Goal: Entertainment & Leisure: Consume media (video, audio)

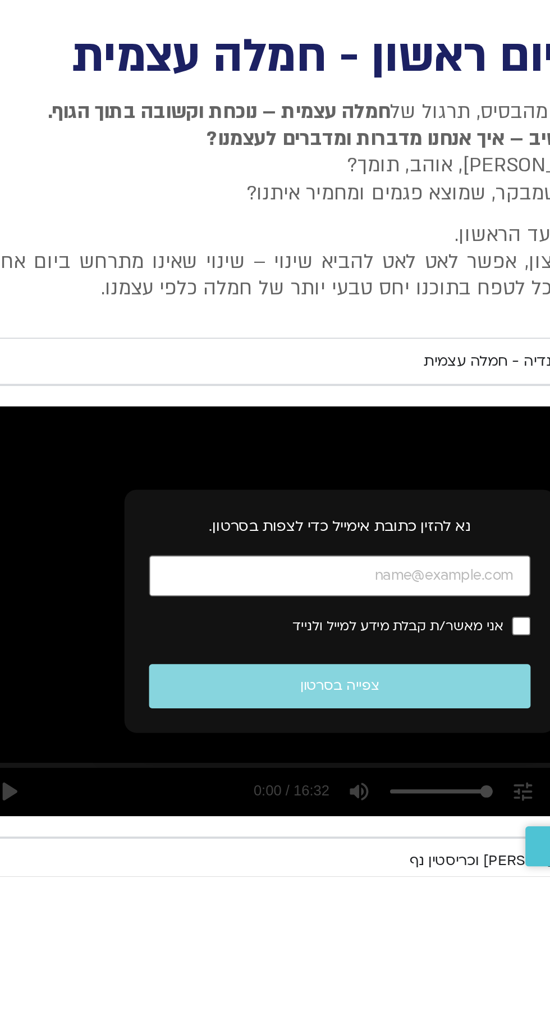
scroll to position [0, -19]
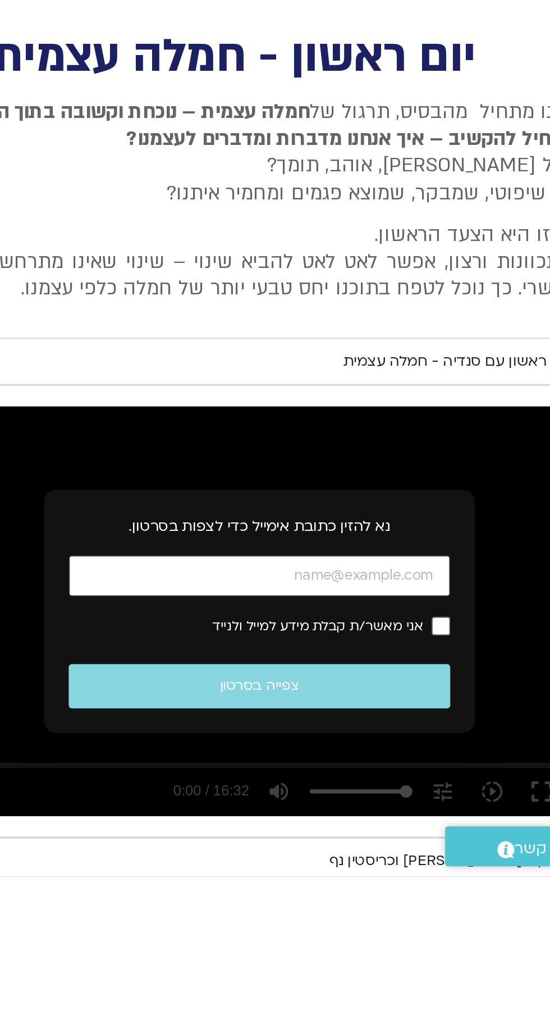
click at [378, 857] on input "כתובת אימייל" at bounding box center [336, 854] width 209 height 23
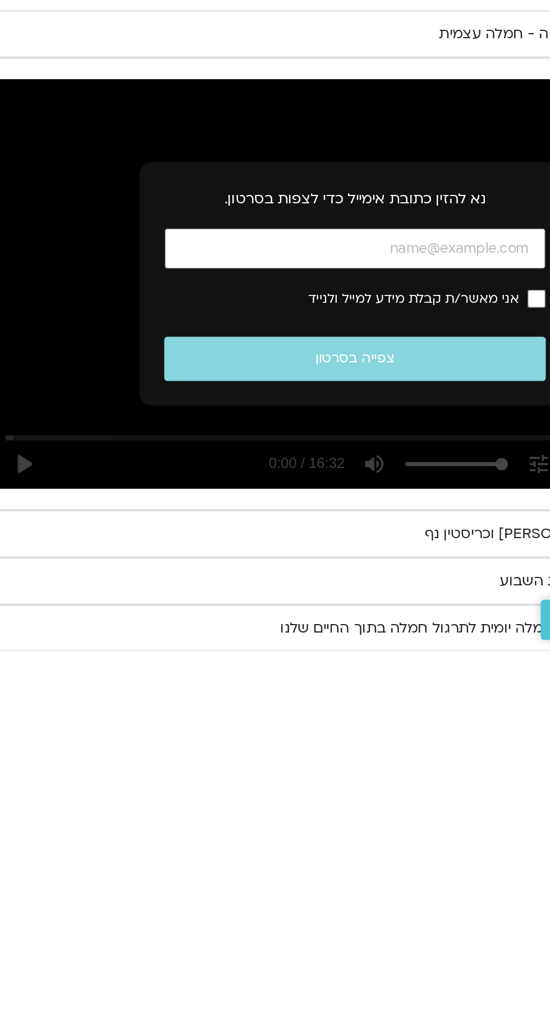
type input "[EMAIL_ADDRESS][DOMAIN_NAME]"
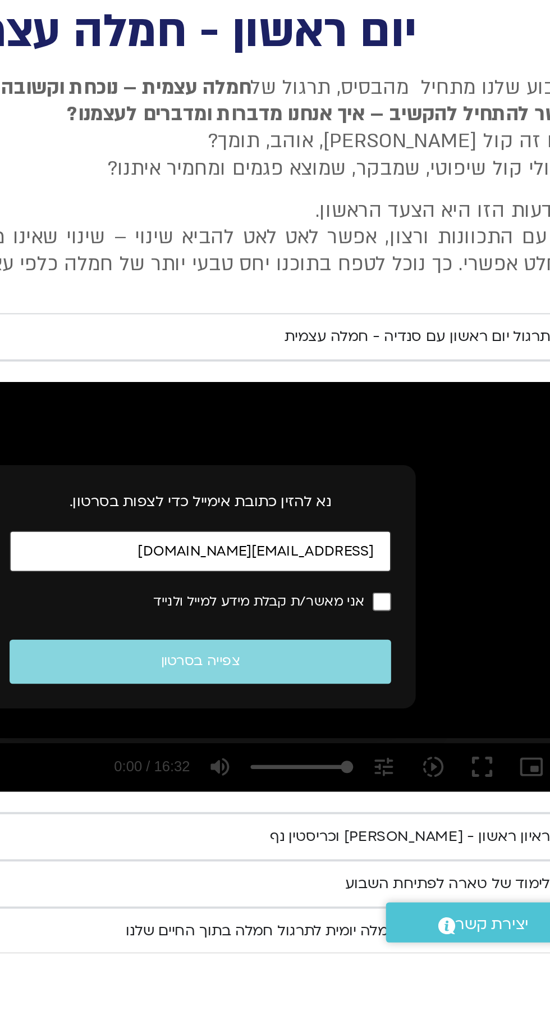
scroll to position [55, -19]
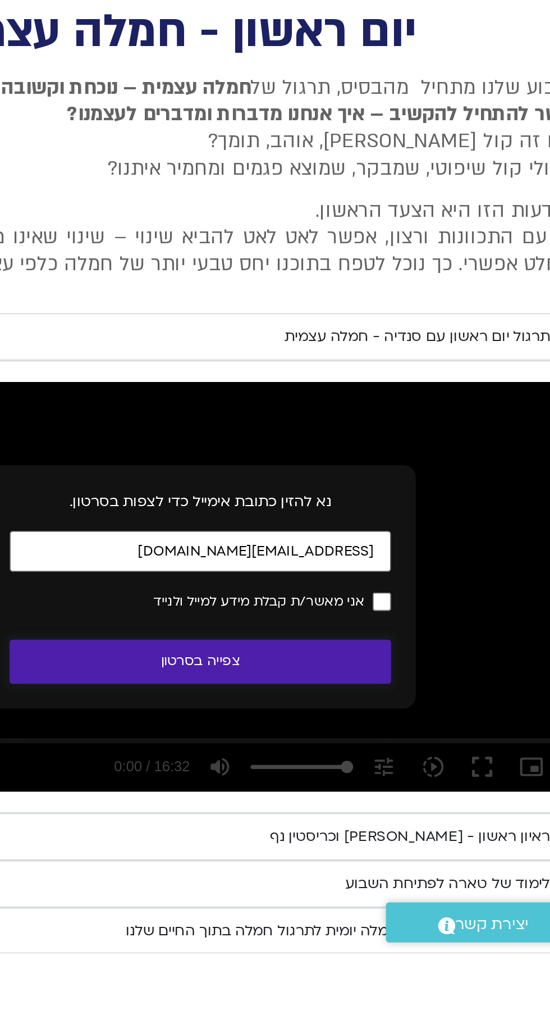
click at [367, 864] on button "צפייה בסרטון" at bounding box center [336, 859] width 209 height 24
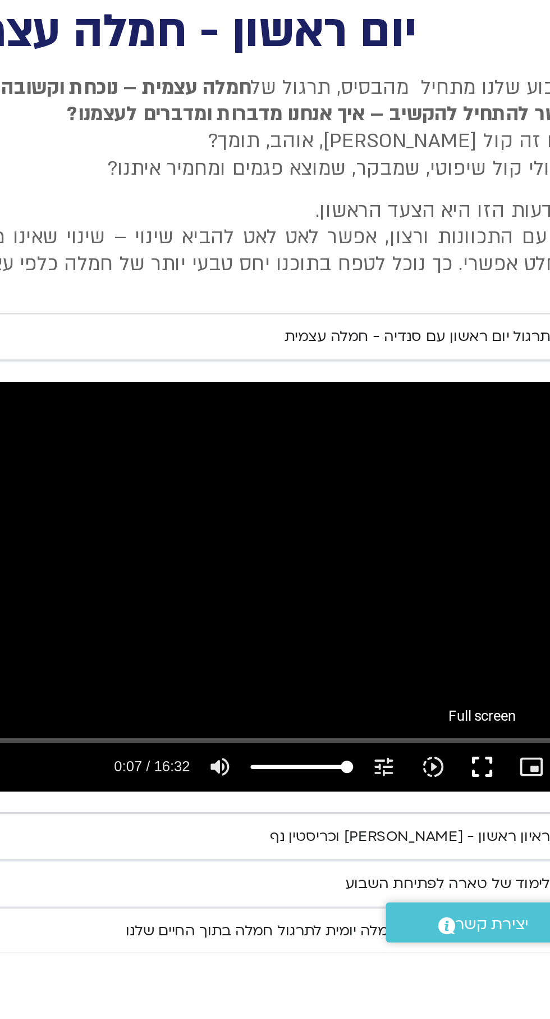
click at [500, 923] on button "fullscreen" at bounding box center [490, 917] width 27 height 27
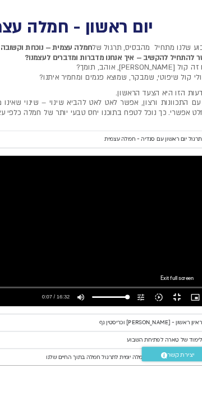
scroll to position [54, 0]
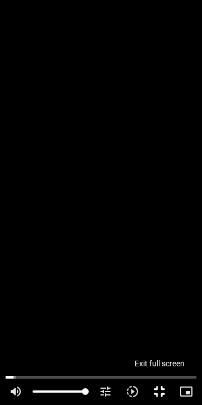
click at [162, 395] on button "fullscreen_exit" at bounding box center [159, 391] width 27 height 27
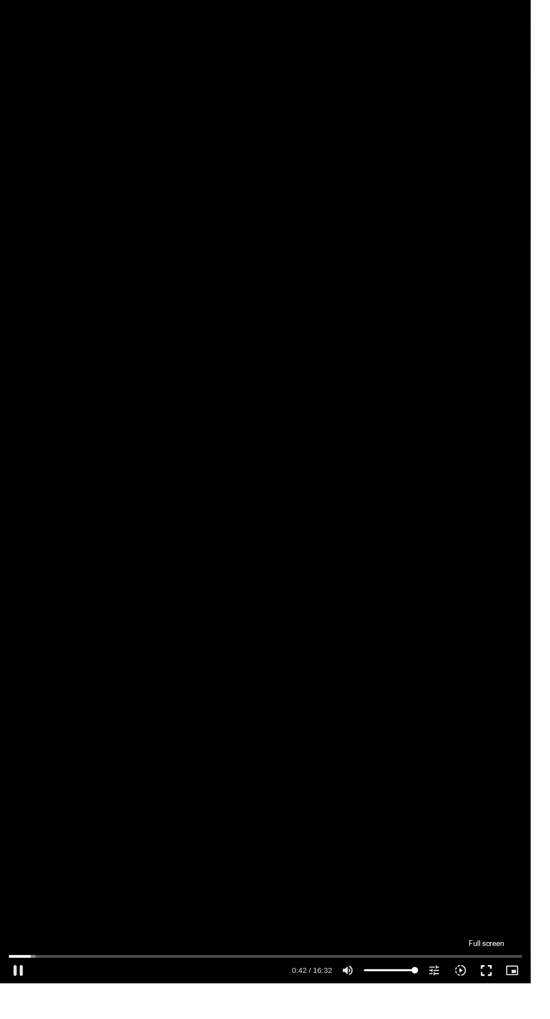
scroll to position [61, -19]
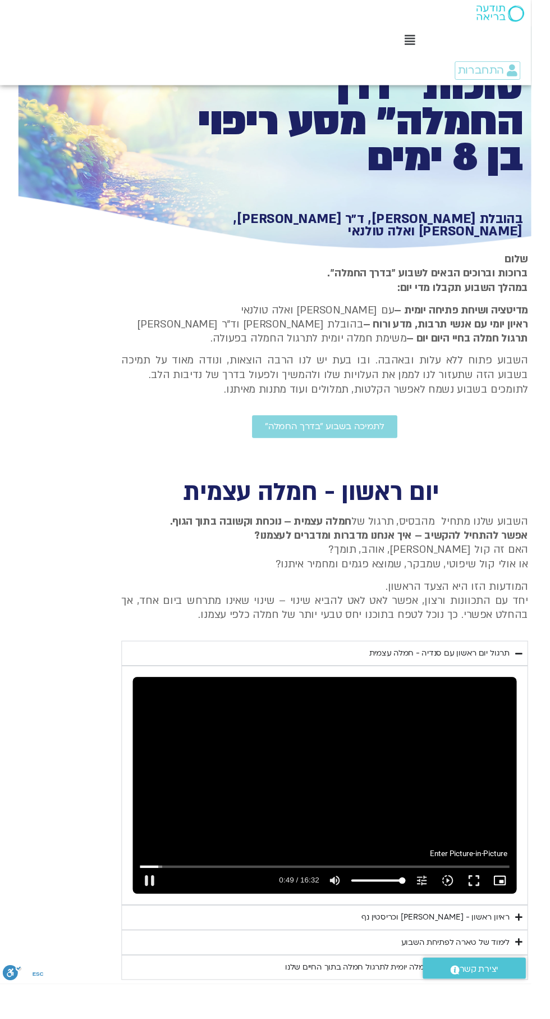
click at [528, 912] on button "picture_in_picture_alt Picture-in-Picture Off" at bounding box center [517, 911] width 27 height 27
click at [498, 918] on button "fullscreen" at bounding box center [490, 911] width 27 height 27
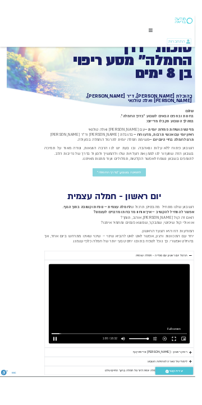
scroll to position [61, 0]
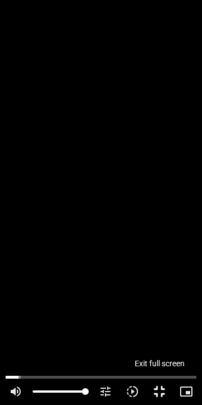
click at [165, 394] on button "fullscreen_exit" at bounding box center [159, 391] width 27 height 27
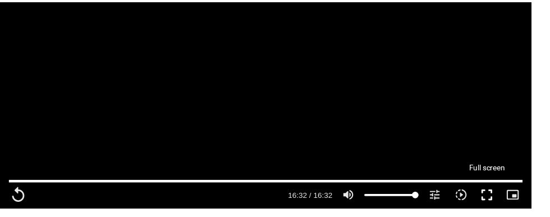
scroll to position [317, -19]
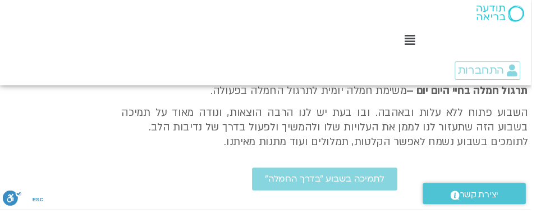
type input "992.52"
